Goal: Find specific page/section: Find specific page/section

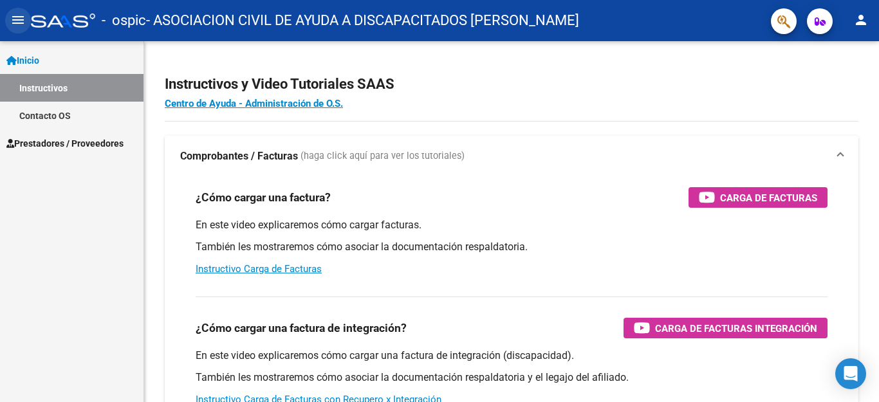
click at [15, 13] on mat-icon "menu" at bounding box center [17, 19] width 15 height 15
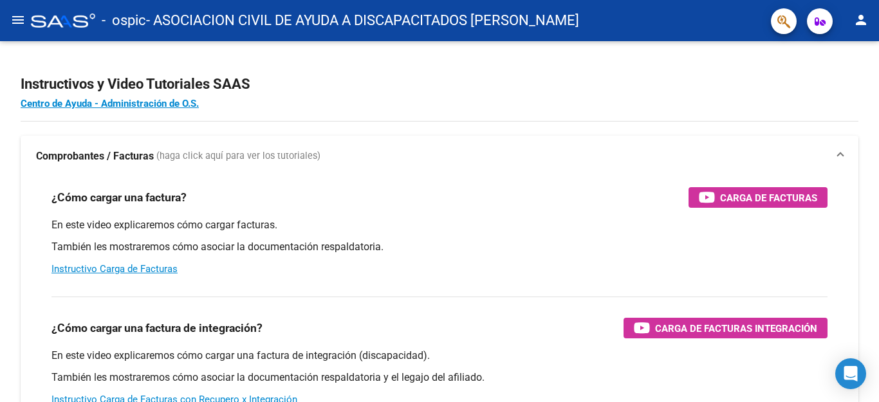
click at [21, 9] on button "menu" at bounding box center [18, 21] width 26 height 26
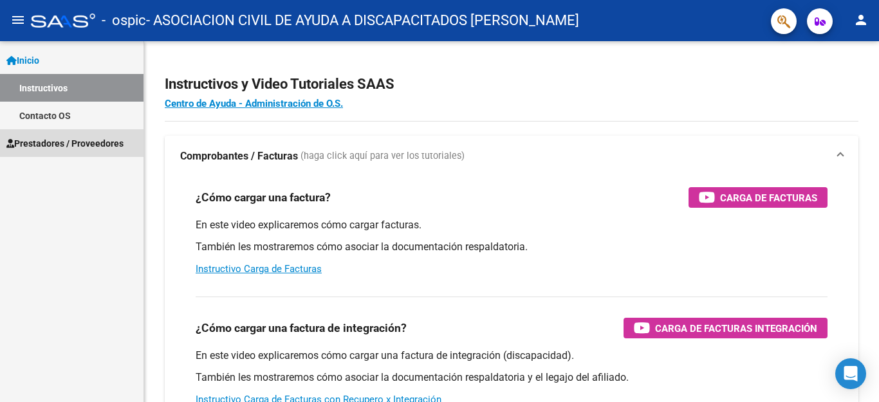
click at [68, 145] on span "Prestadores / Proveedores" at bounding box center [64, 143] width 117 height 14
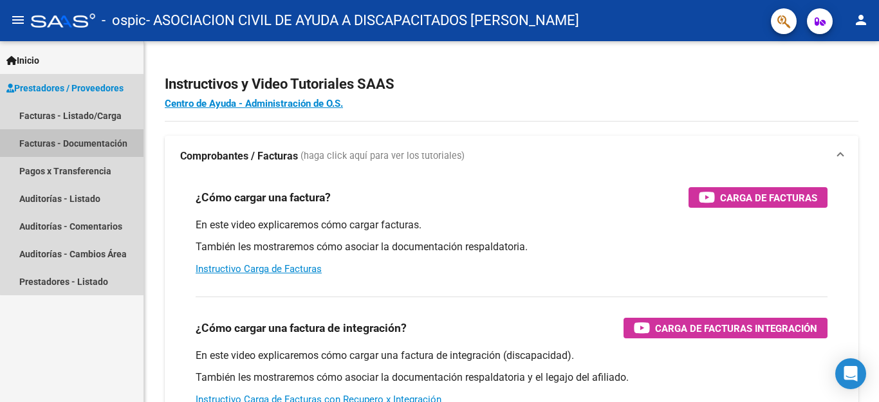
click at [82, 144] on link "Facturas - Documentación" at bounding box center [72, 143] width 144 height 28
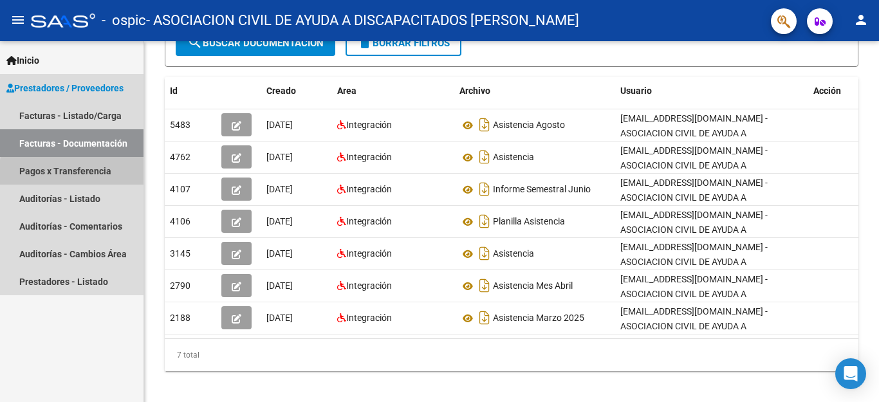
click at [100, 175] on link "Pagos x Transferencia" at bounding box center [72, 171] width 144 height 28
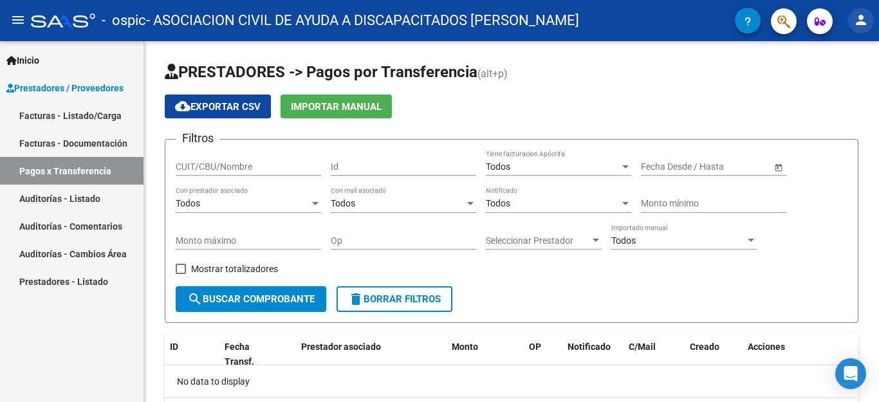
click at [859, 23] on mat-icon "person" at bounding box center [861, 19] width 15 height 15
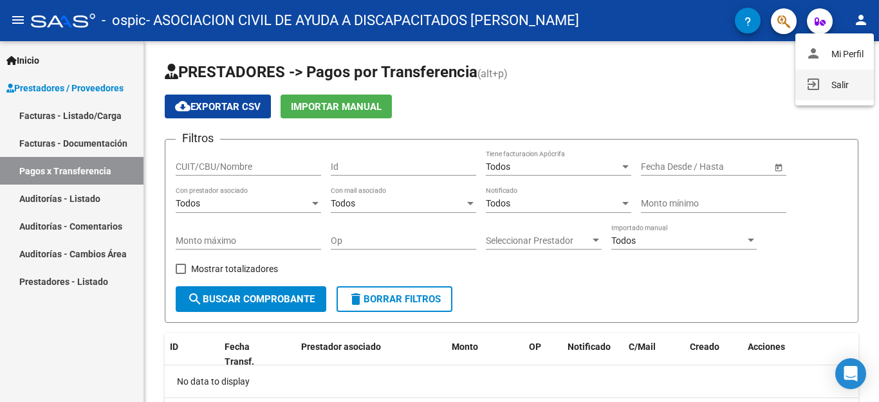
click at [835, 86] on button "exit_to_app Salir" at bounding box center [835, 85] width 79 height 31
